Goal: Navigation & Orientation: Find specific page/section

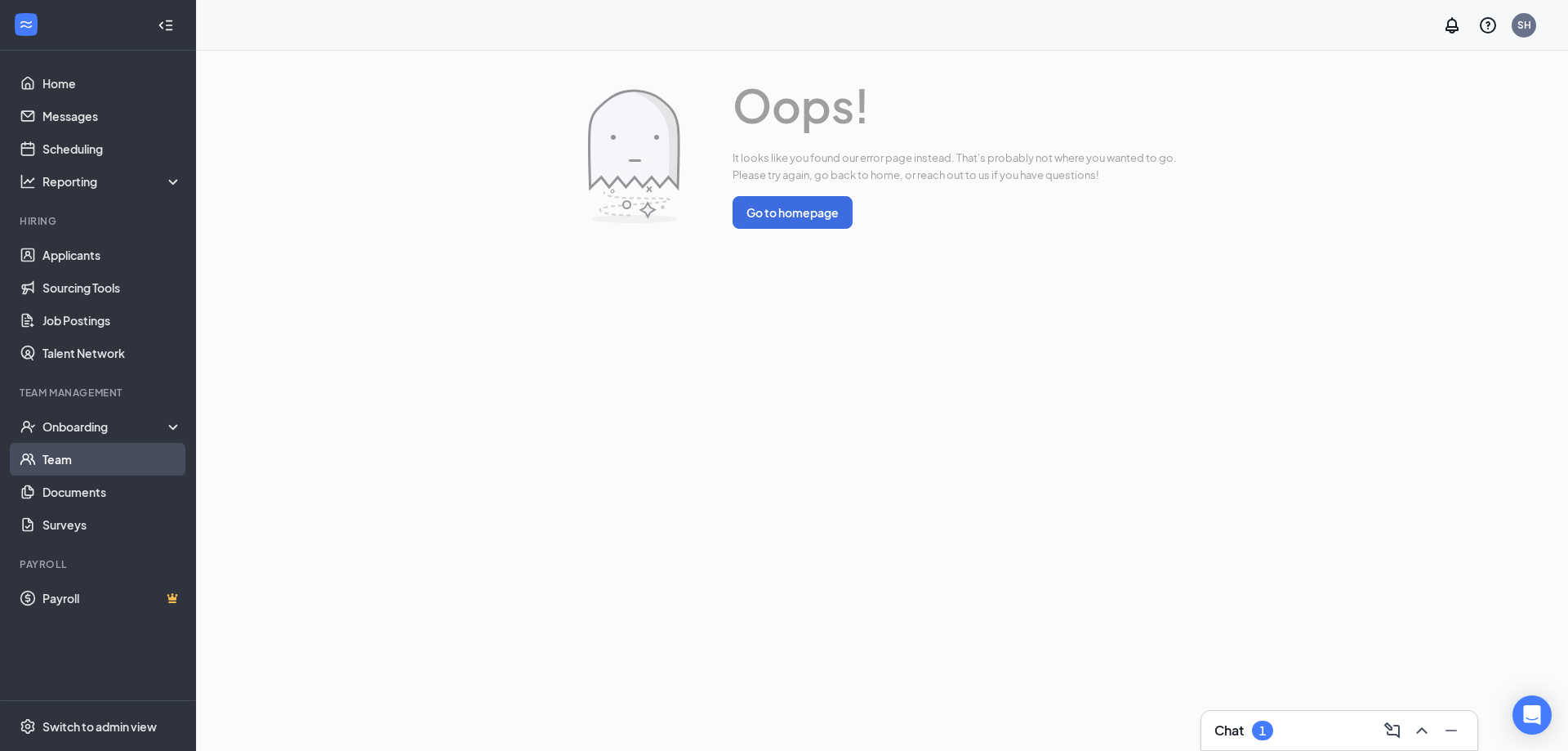
click at [59, 465] on link "Team" at bounding box center [112, 458] width 140 height 33
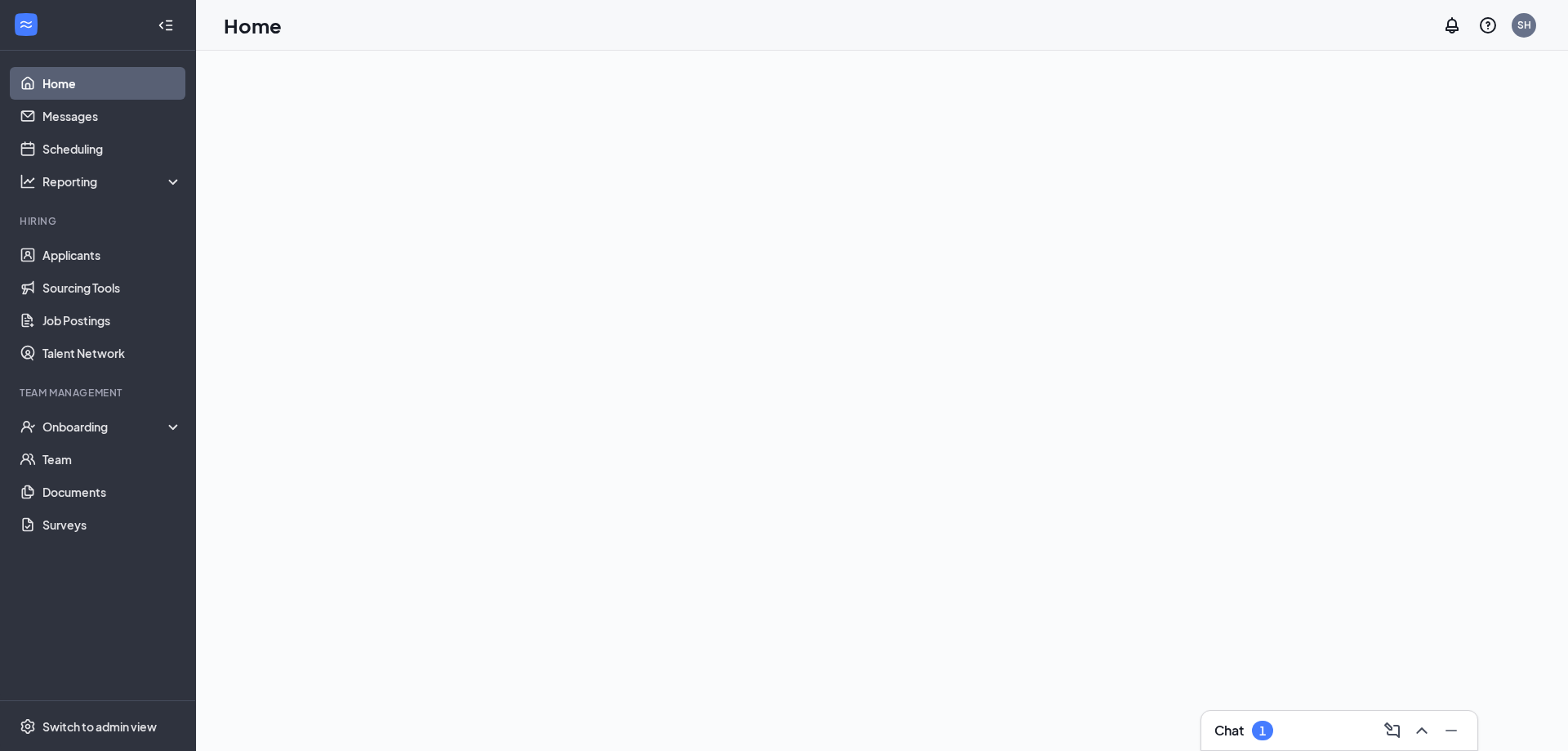
click at [1313, 722] on div "Chat 1" at bounding box center [1340, 730] width 250 height 26
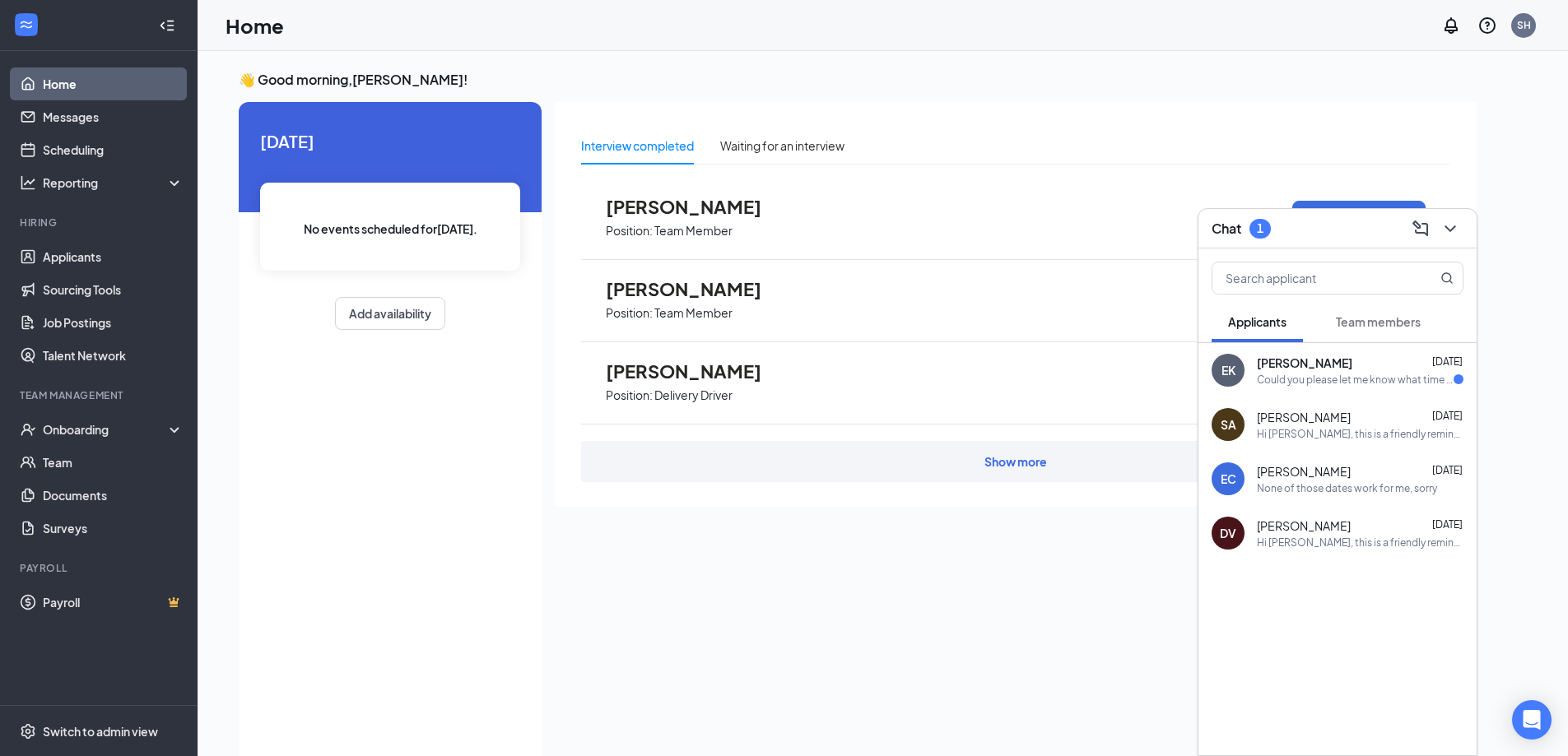
click at [1335, 388] on div "EK [PERSON_NAME] [DATE] Could you please let me know what time I should start?" at bounding box center [1337, 370] width 278 height 55
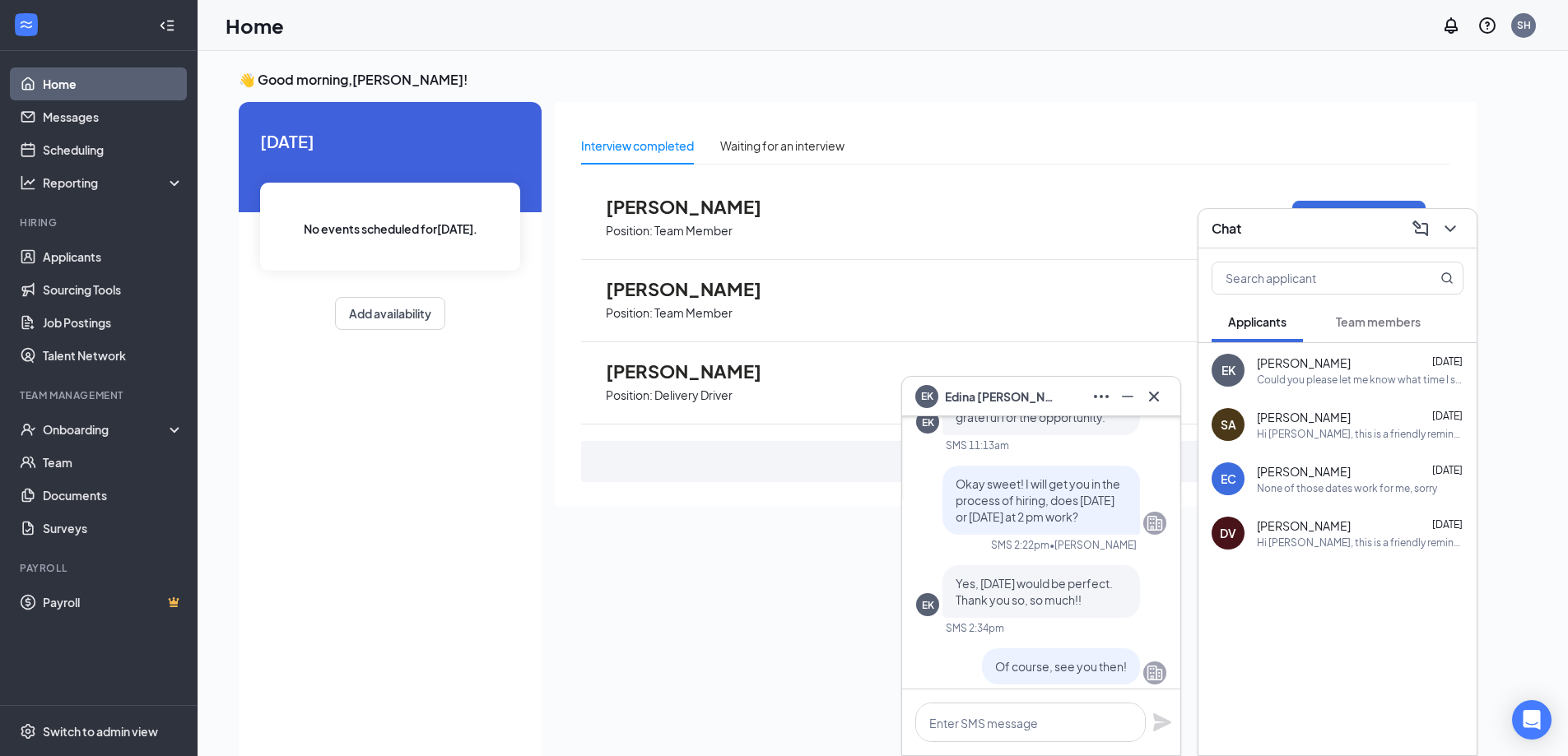
scroll to position [-247, 0]
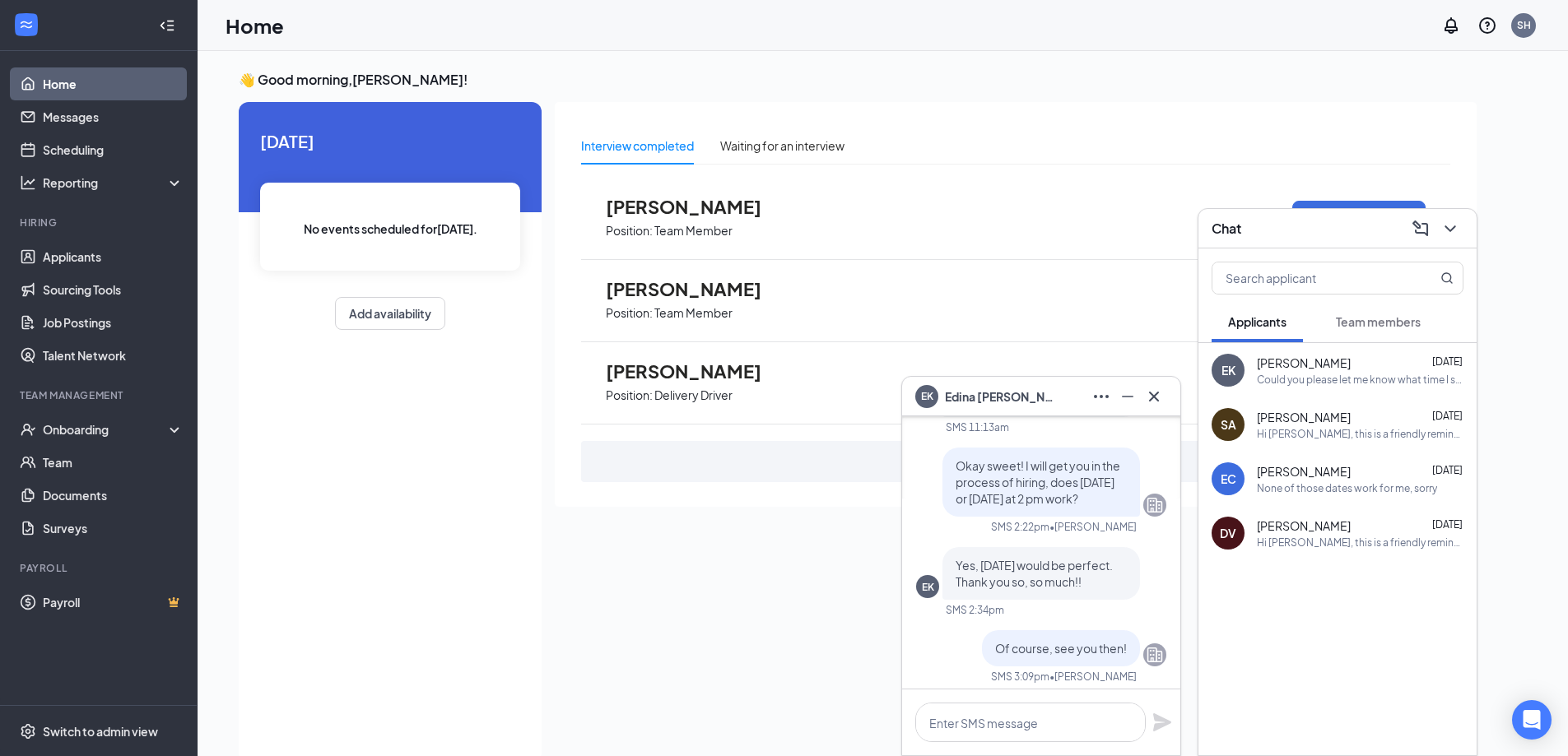
click at [1147, 498] on icon "Company" at bounding box center [1155, 505] width 16 height 15
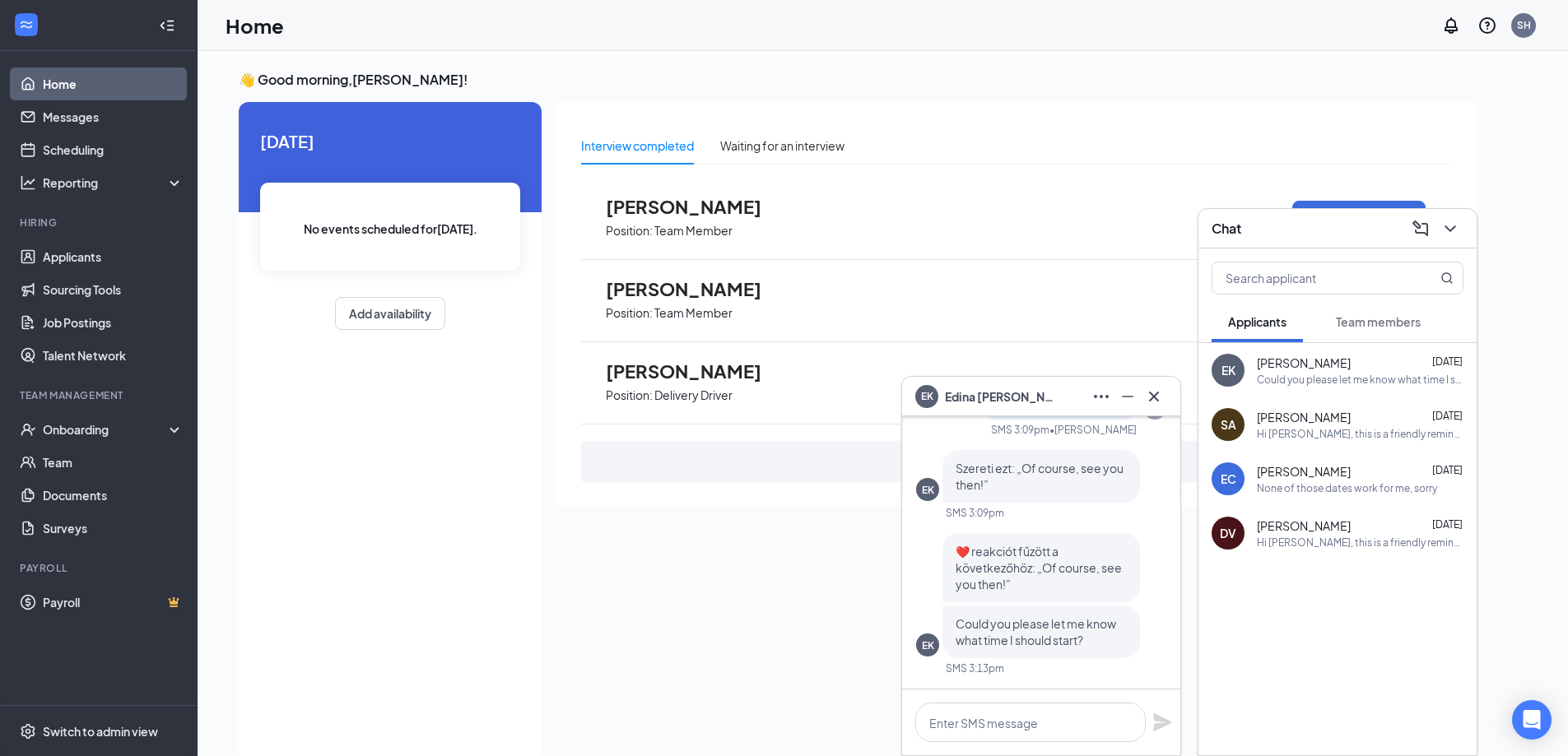
scroll to position [-82, 0]
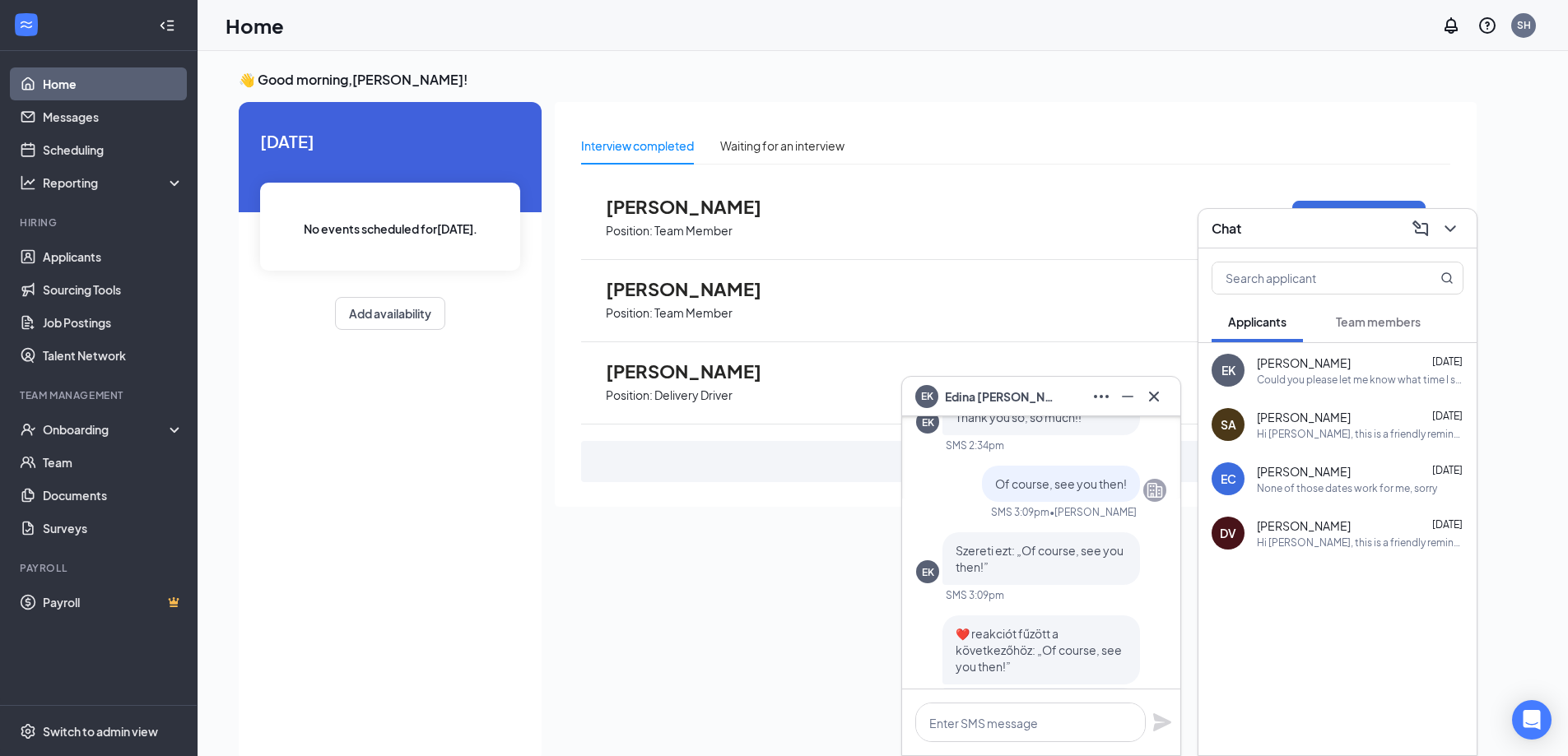
click at [1024, 514] on div "SMS 3:09pm" at bounding box center [1020, 512] width 59 height 14
click at [1143, 487] on div at bounding box center [1154, 490] width 23 height 23
click at [1145, 487] on icon "Company" at bounding box center [1155, 491] width 20 height 20
click at [1156, 394] on icon "Cross" at bounding box center [1154, 396] width 10 height 10
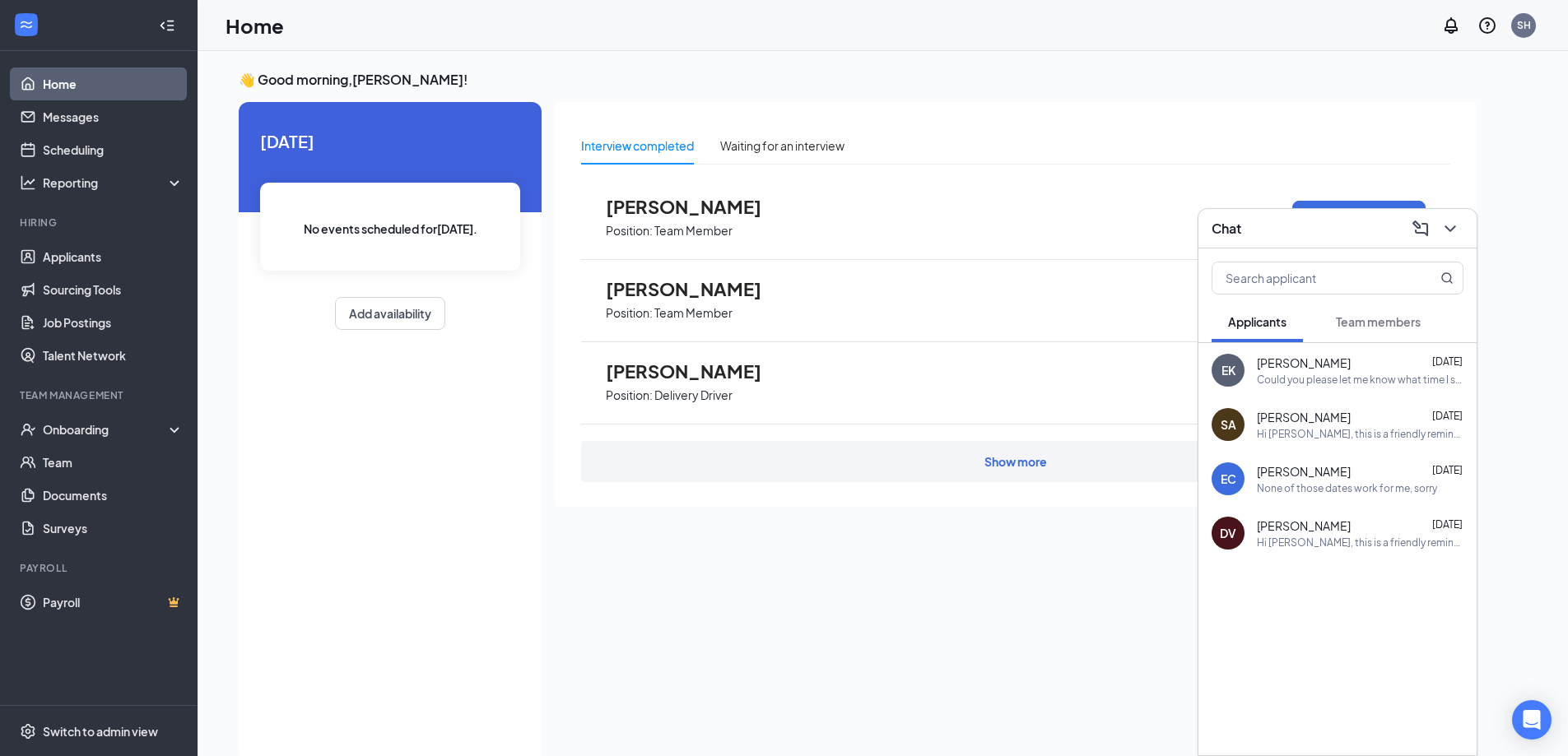
click at [1115, 603] on div "Interview completed Waiting for an interview [PERSON_NAME] Position: Team Membe…" at bounding box center [1016, 428] width 922 height 651
click at [915, 610] on div "Interview completed Waiting for an interview [PERSON_NAME] Position: Team Membe…" at bounding box center [1016, 428] width 922 height 651
click at [1456, 237] on icon "ChevronDown" at bounding box center [1450, 229] width 20 height 20
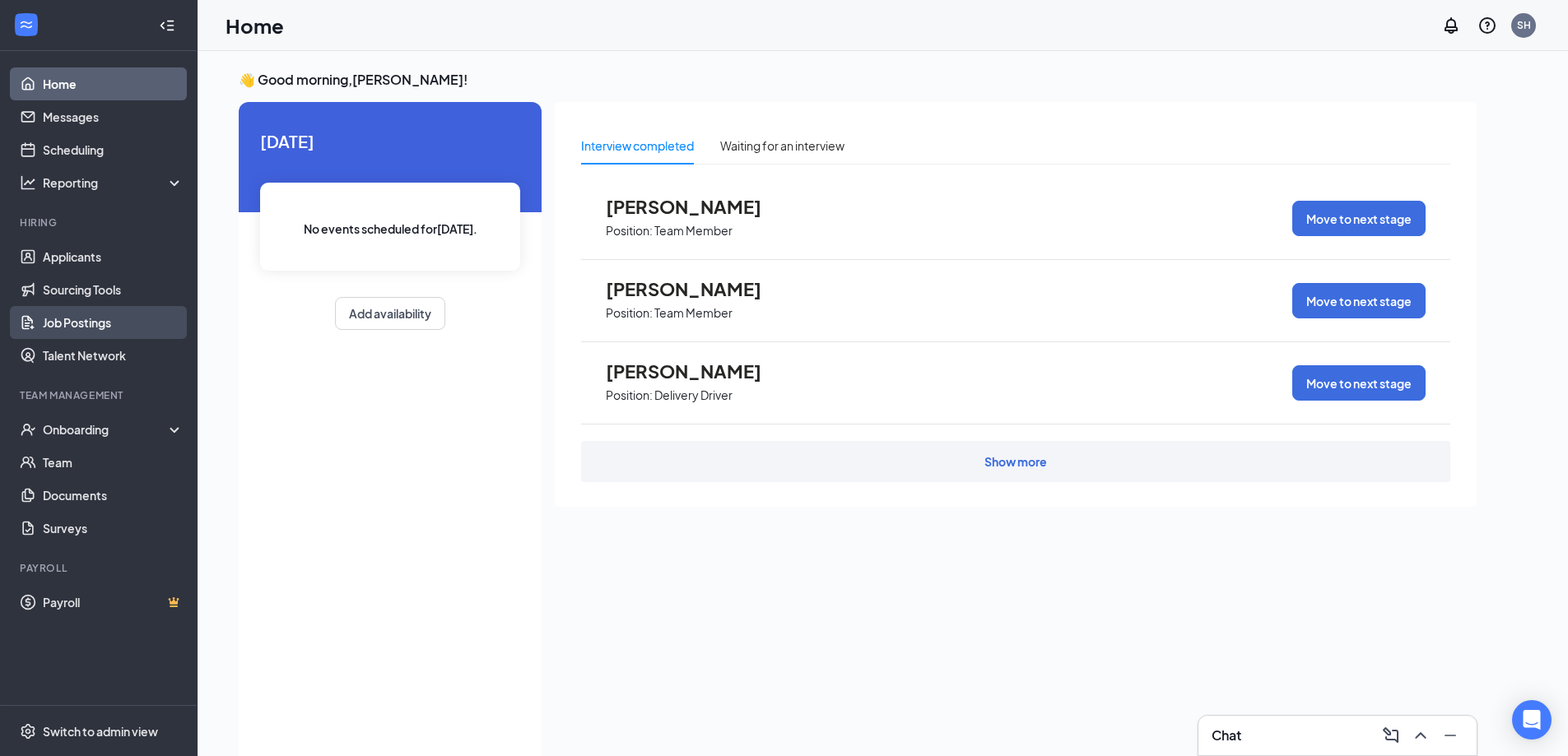
click at [109, 322] on link "Job Postings" at bounding box center [113, 322] width 141 height 33
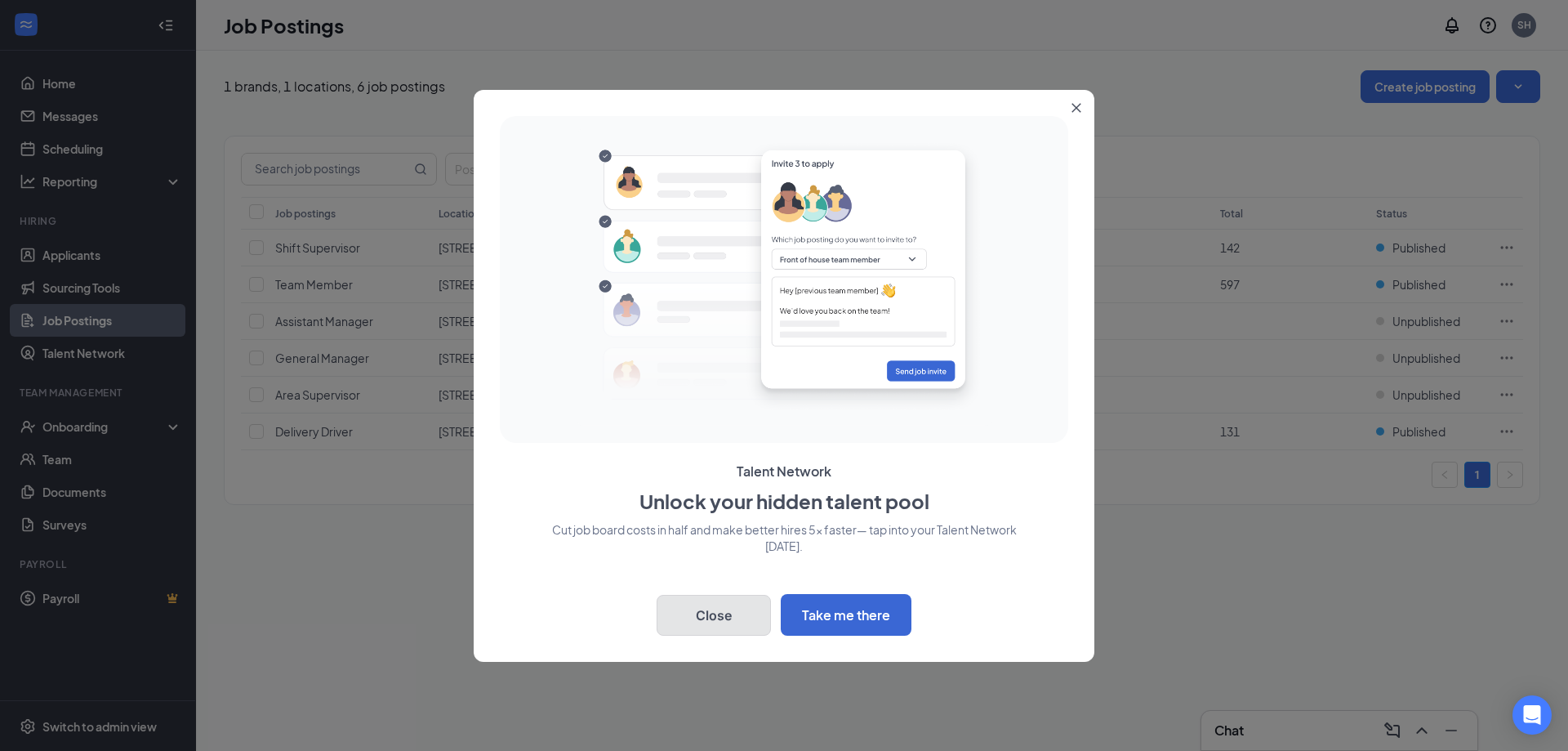
click at [716, 605] on button "Close" at bounding box center [713, 615] width 114 height 41
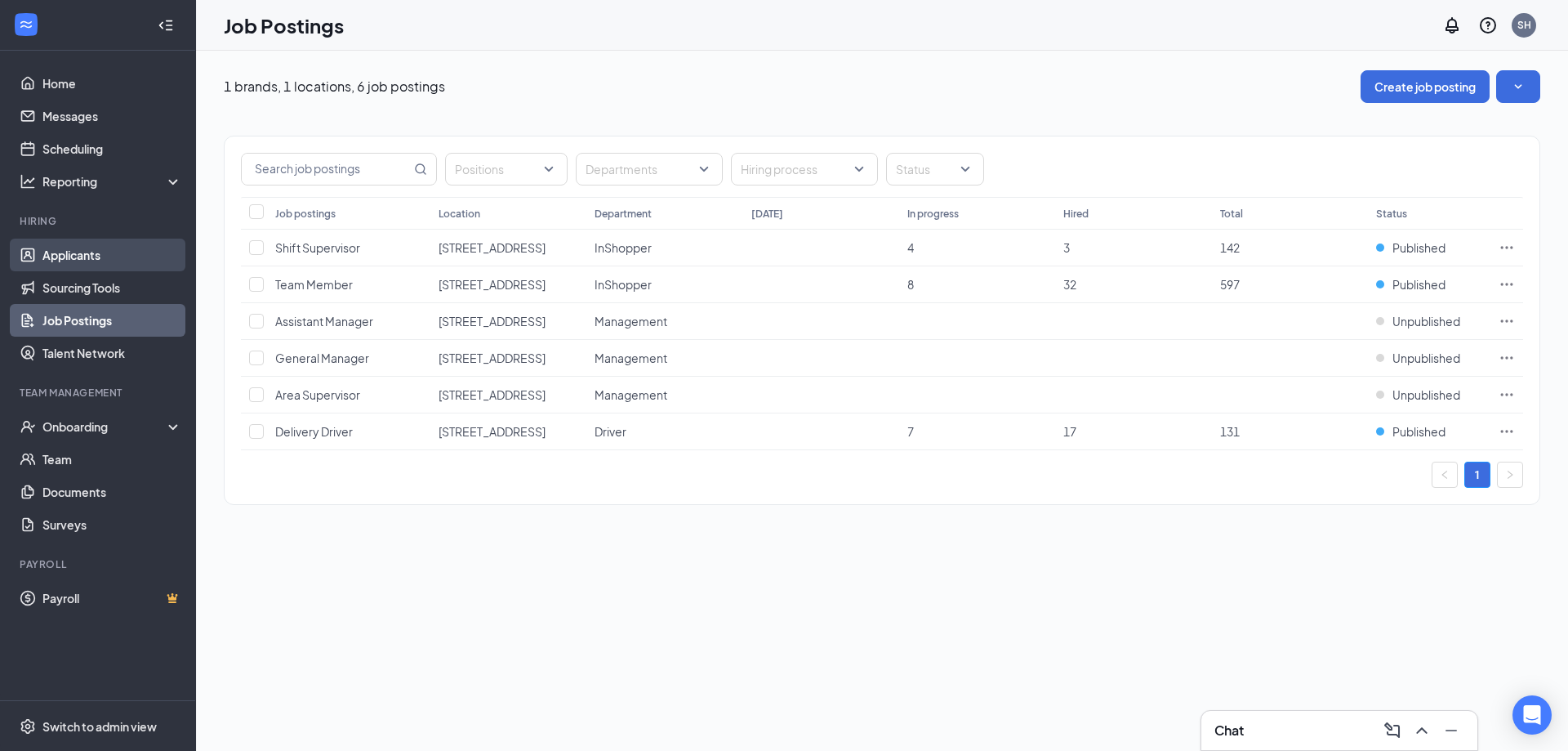
click at [60, 257] on link "Applicants" at bounding box center [112, 254] width 140 height 33
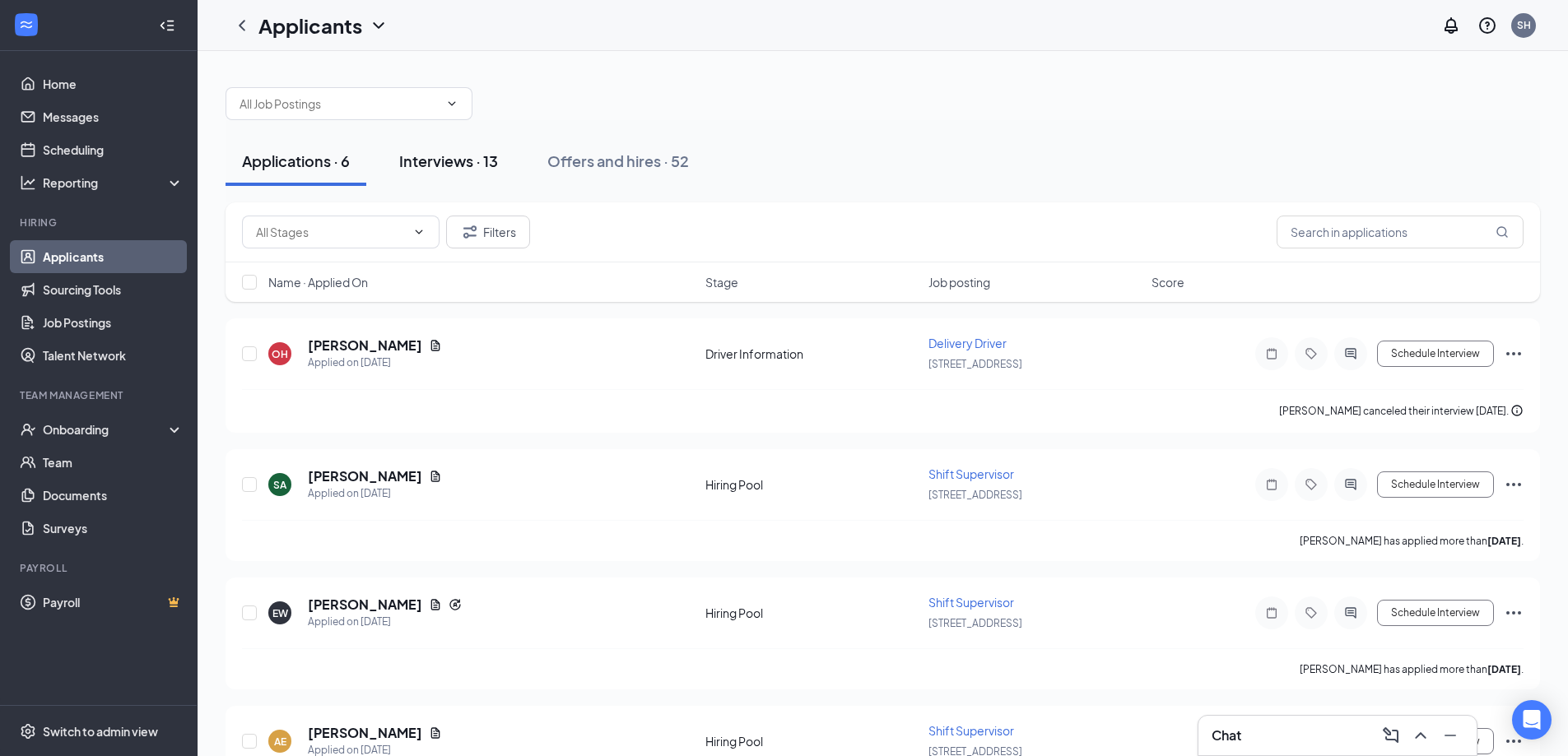
click at [458, 154] on div "Interviews · 13" at bounding box center [449, 160] width 99 height 21
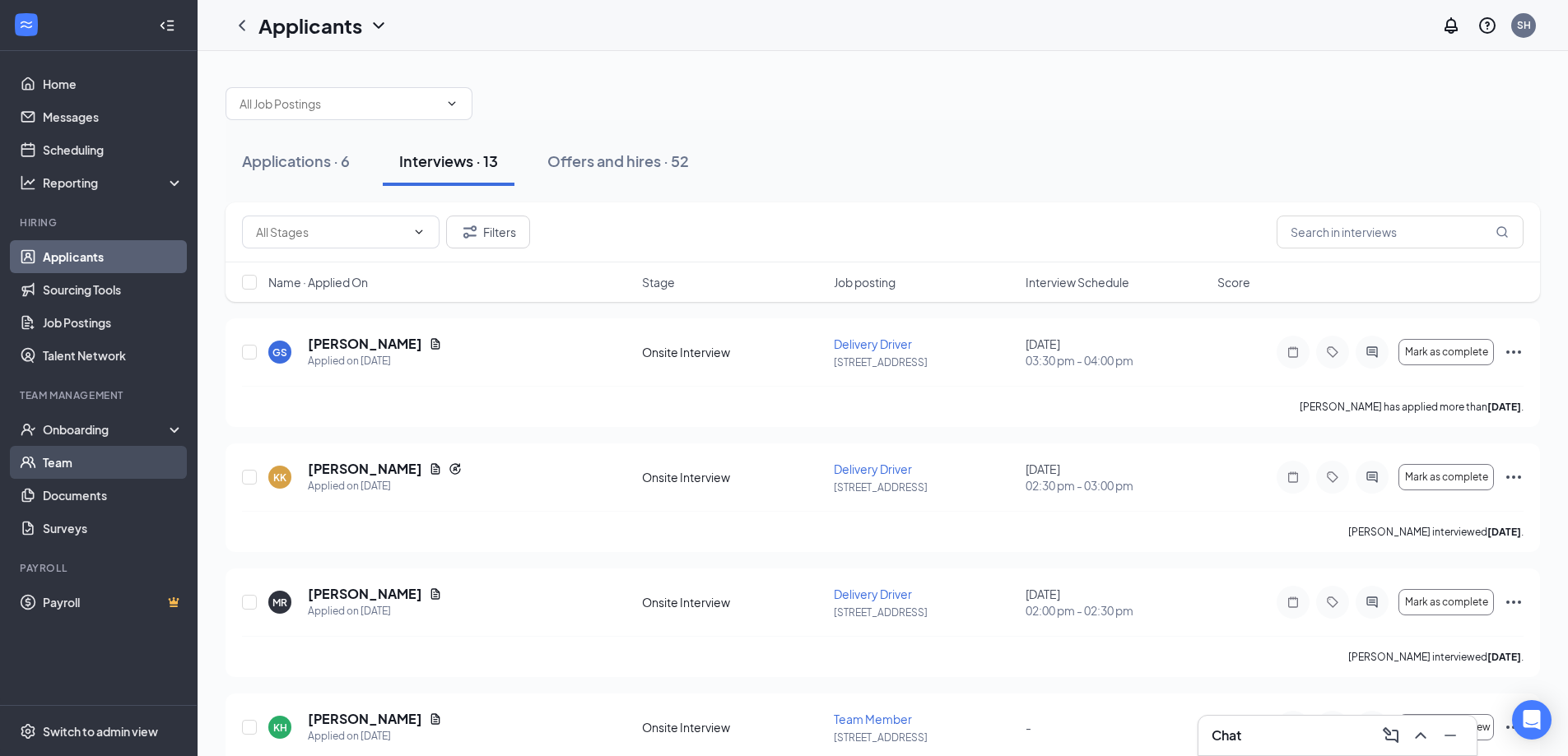
click at [103, 458] on link "Team" at bounding box center [113, 461] width 141 height 33
